Goal: Task Accomplishment & Management: Use online tool/utility

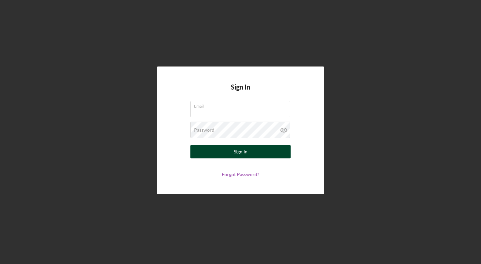
type input "[EMAIL_ADDRESS][DOMAIN_NAME]"
click at [238, 150] on div "Sign In" at bounding box center [241, 151] width 14 height 13
